Goal: Transaction & Acquisition: Subscribe to service/newsletter

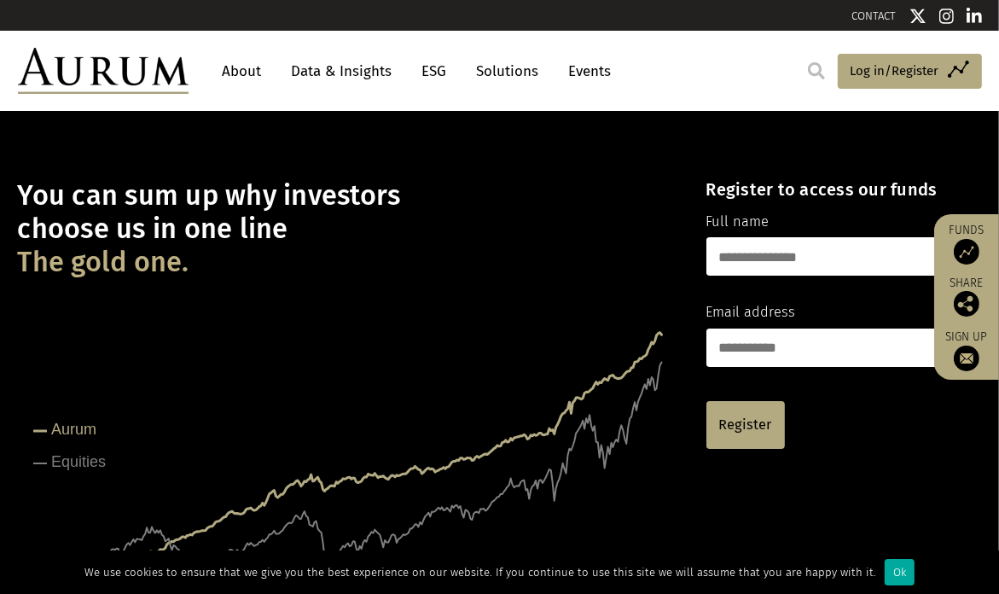
click at [761, 252] on input "text" at bounding box center [830, 256] width 247 height 38
click at [734, 265] on input "text" at bounding box center [830, 256] width 247 height 38
type input "**********"
click at [784, 342] on input "email" at bounding box center [830, 348] width 247 height 38
type input "**********"
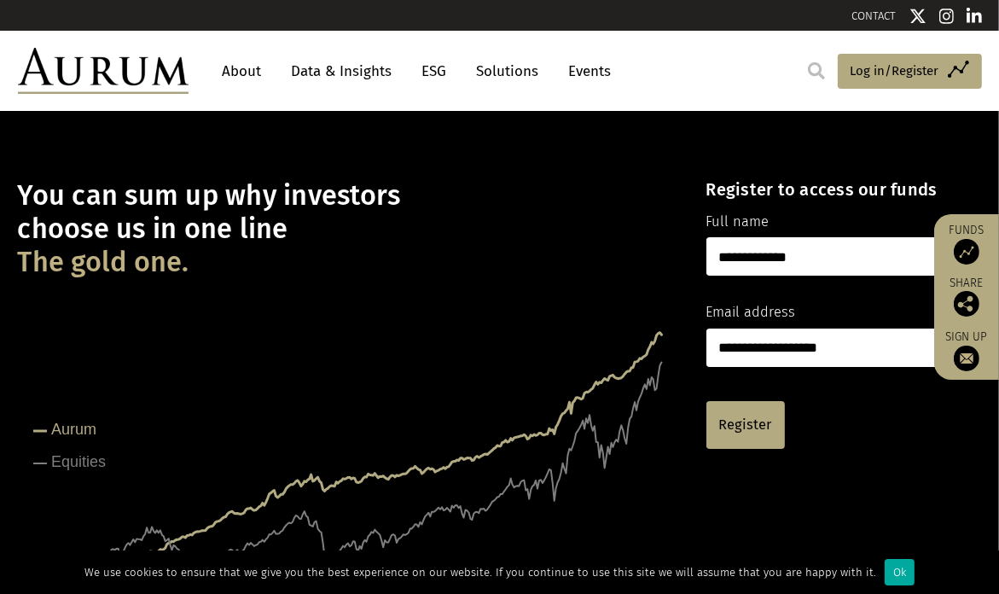
click at [966, 349] on img at bounding box center [967, 359] width 26 height 26
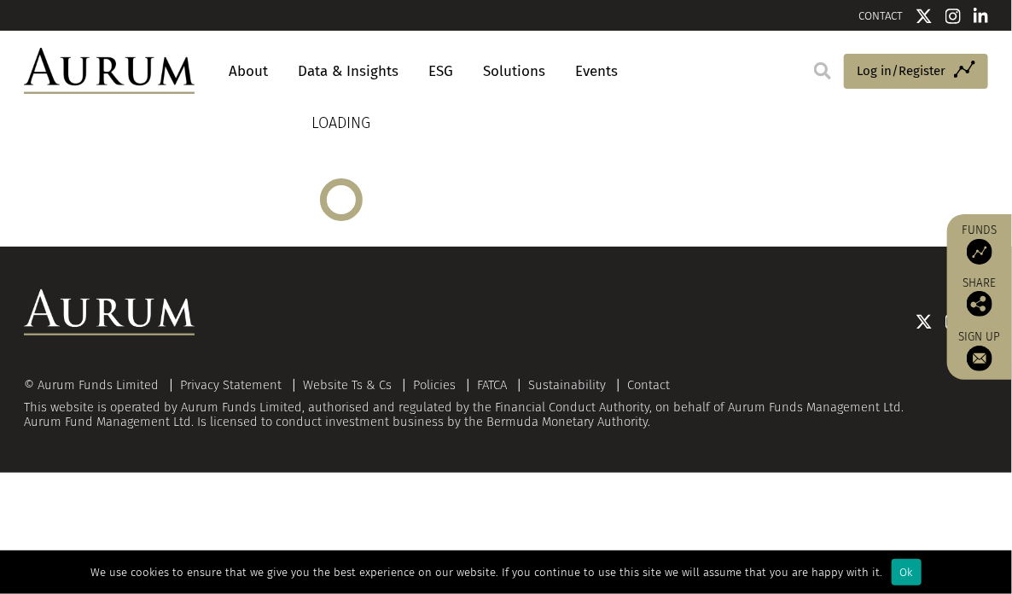
click at [897, 570] on div "Ok" at bounding box center [907, 572] width 30 height 26
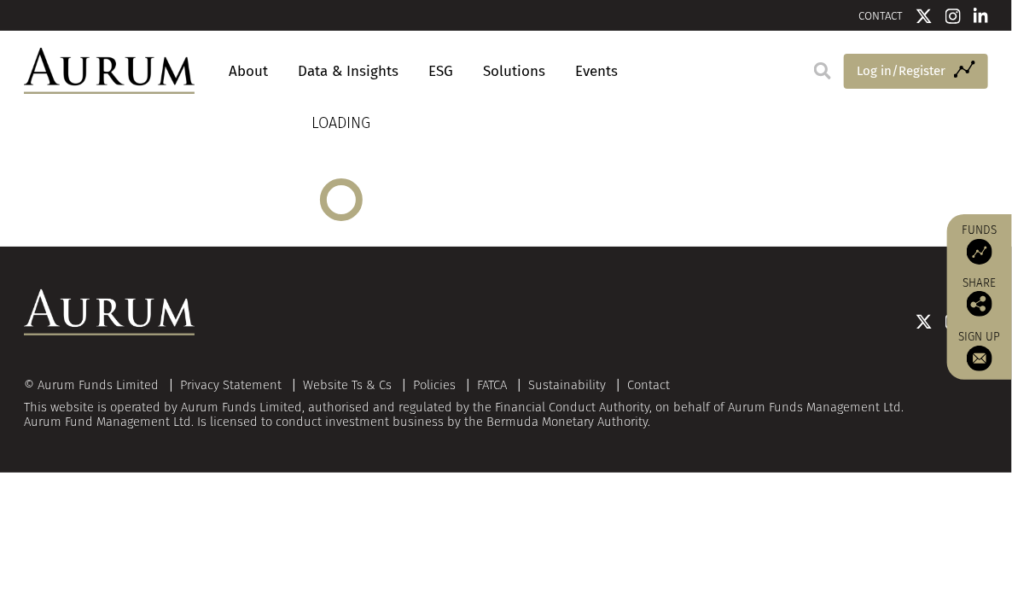
click at [873, 67] on span "Log in/Register" at bounding box center [901, 71] width 89 height 20
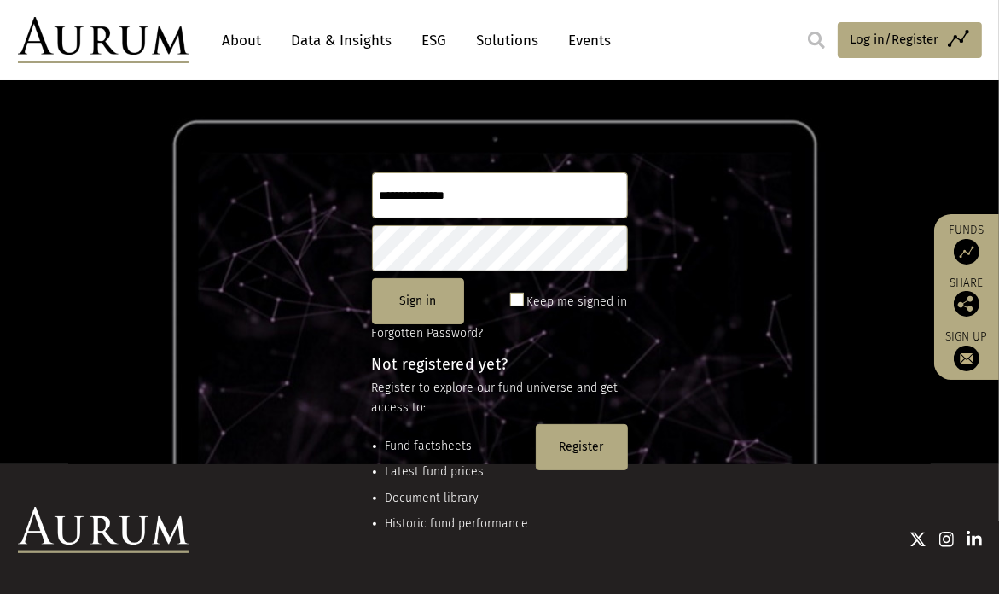
scroll to position [137, 0]
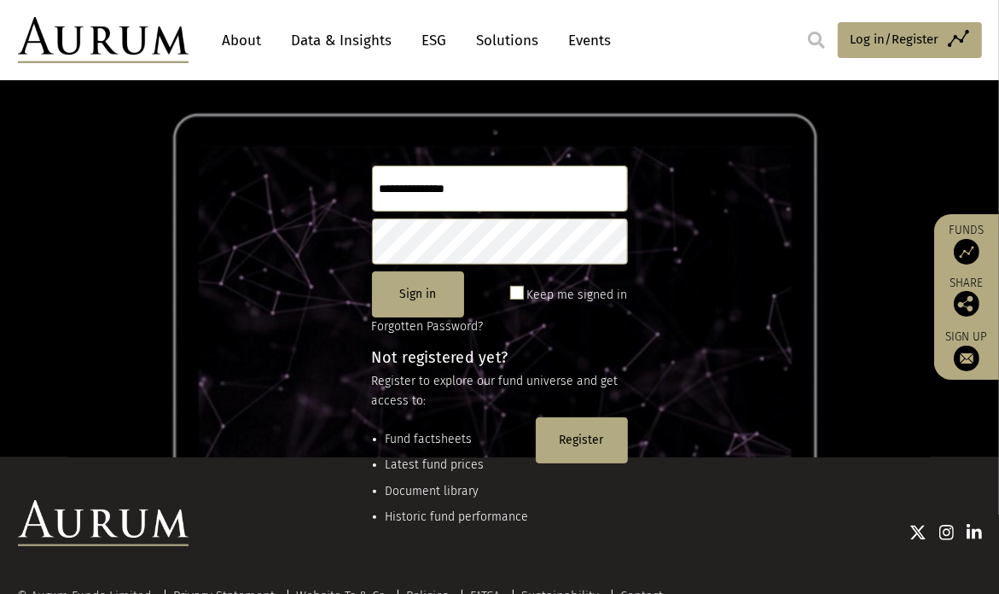
click at [520, 291] on span at bounding box center [517, 293] width 14 height 14
click at [420, 183] on input "text" at bounding box center [500, 189] width 256 height 46
click at [509, 243] on form "Sign in Keep me signed in Forgotten Password?" at bounding box center [500, 251] width 256 height 171
type input "**********"
click at [411, 292] on button "Sign in" at bounding box center [418, 294] width 92 height 46
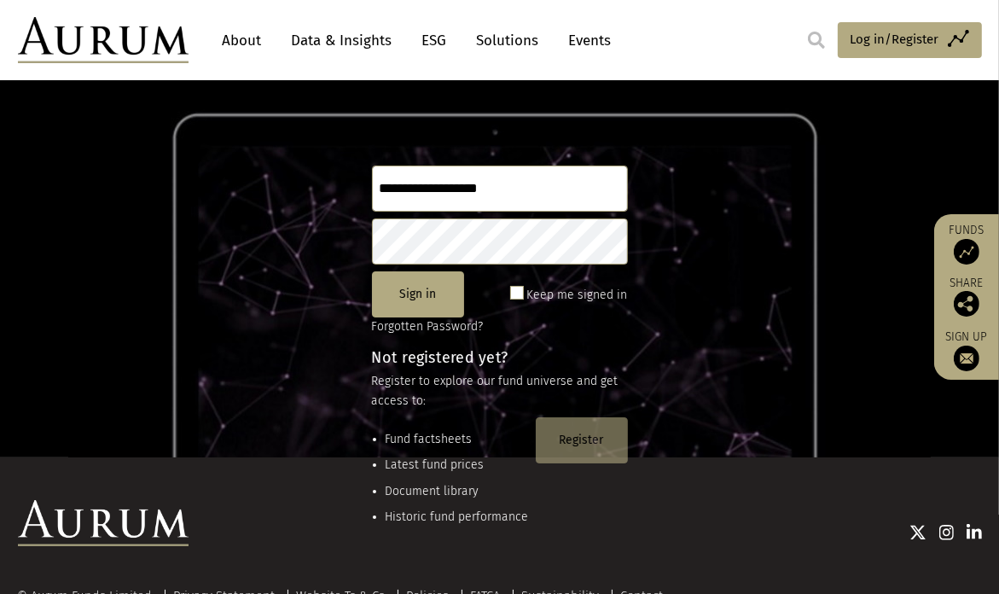
click at [573, 428] on button "Register" at bounding box center [582, 440] width 92 height 46
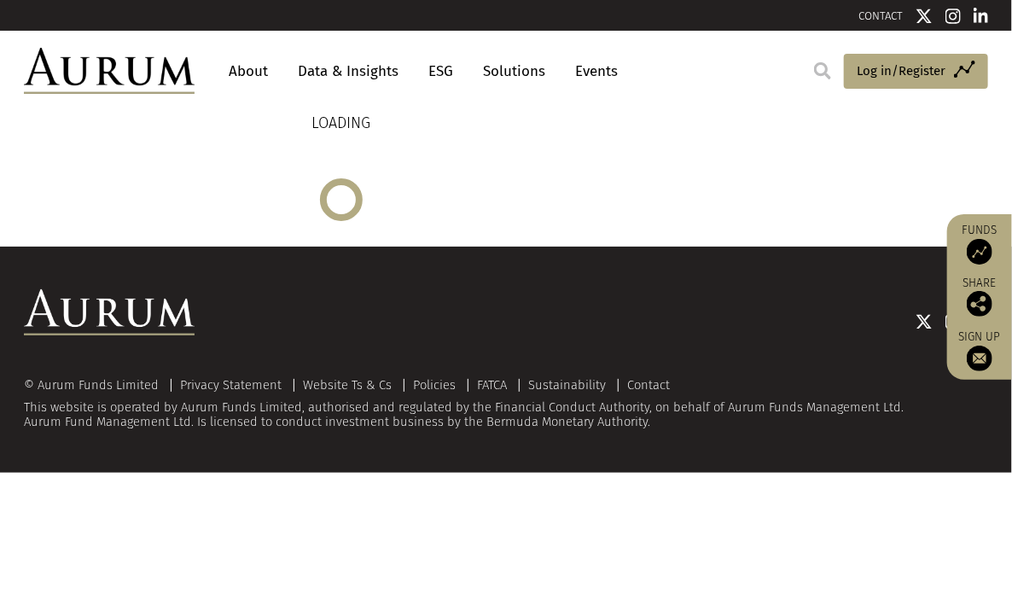
click at [556, 178] on div "LOADING" at bounding box center [341, 166] width 634 height 110
